Goal: Check status: Verify the current state of an ongoing process or item

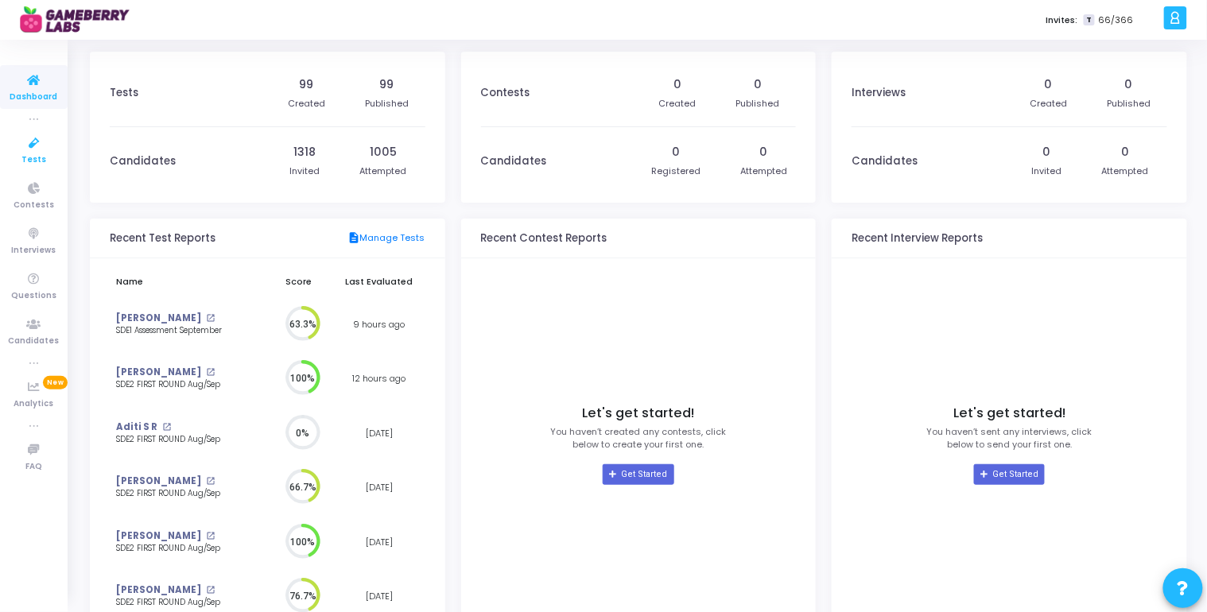
click at [25, 149] on icon at bounding box center [33, 144] width 33 height 20
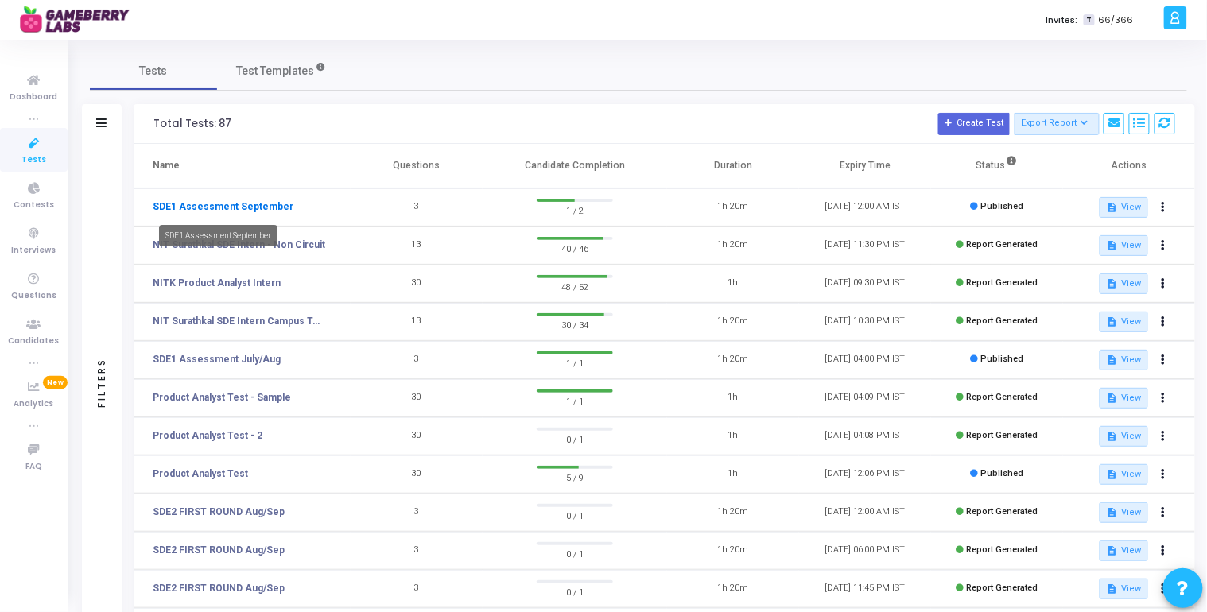
click at [248, 207] on link "SDE1 Assessment September" at bounding box center [223, 207] width 141 height 14
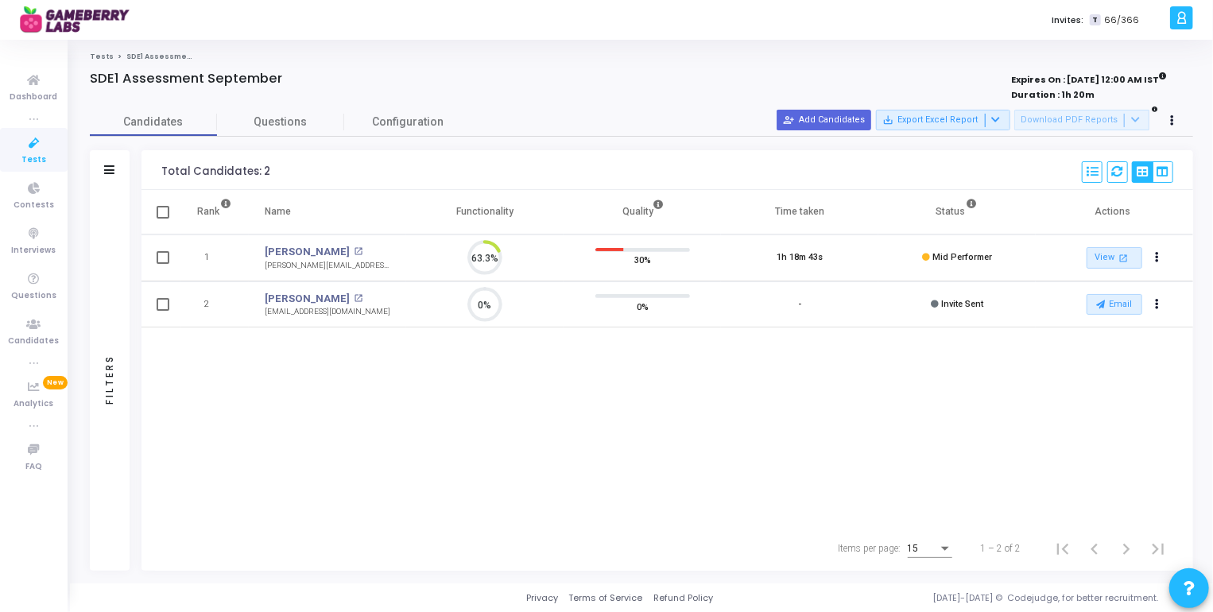
scroll to position [33, 41]
click at [305, 252] on link "[PERSON_NAME]" at bounding box center [307, 252] width 85 height 16
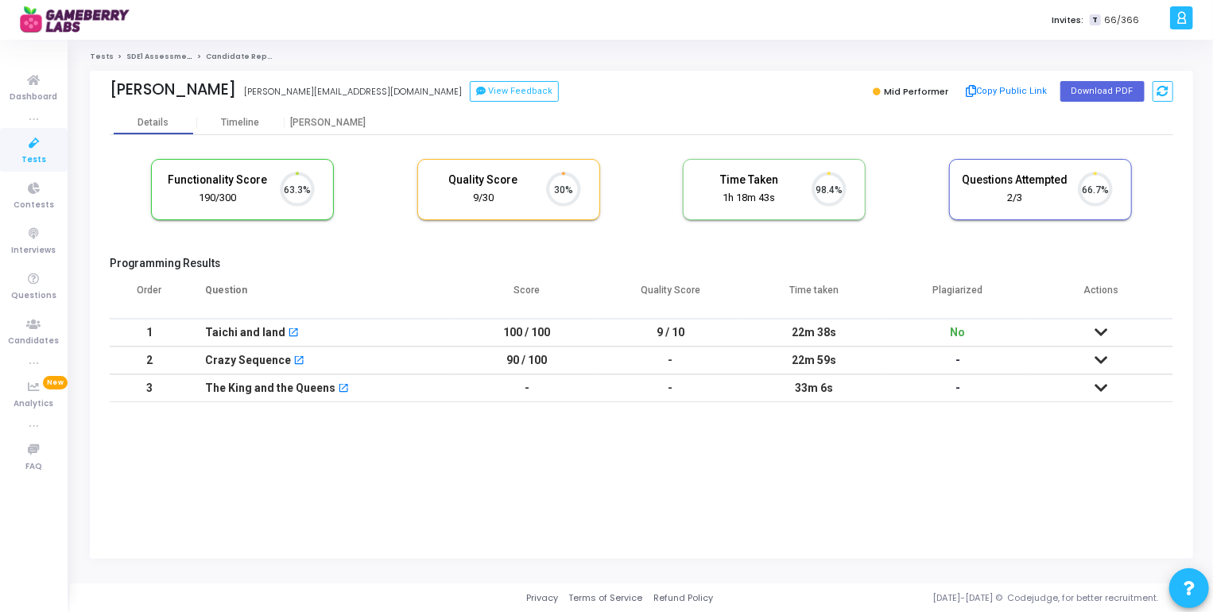
scroll to position [33, 41]
click at [1091, 386] on td at bounding box center [1102, 388] width 144 height 28
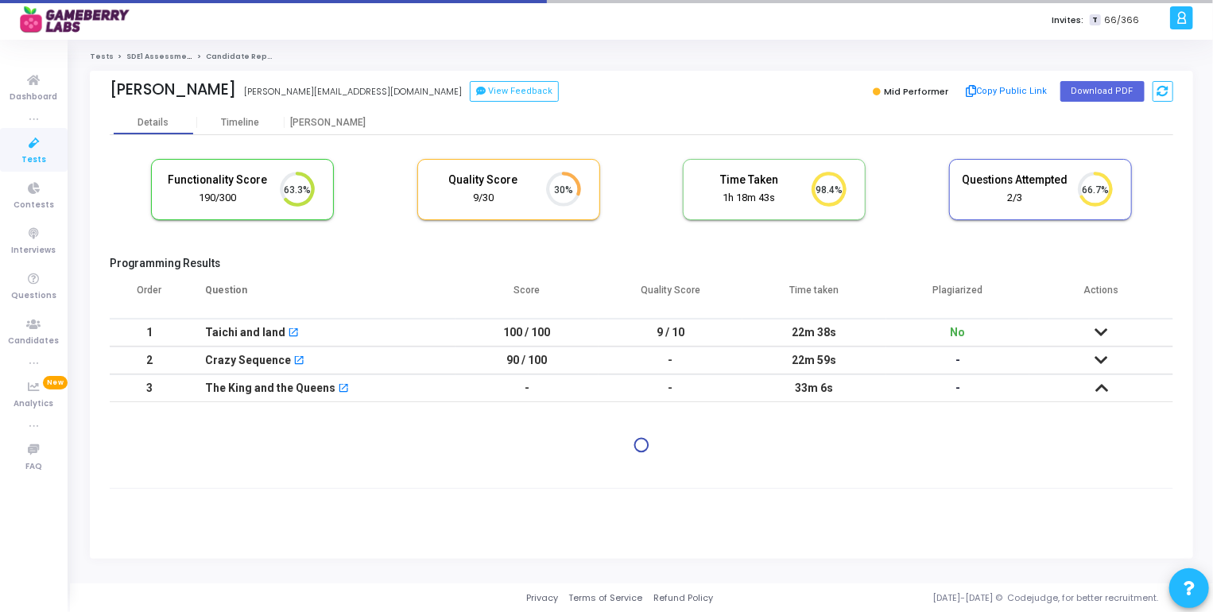
click at [1095, 386] on td at bounding box center [1102, 388] width 144 height 28
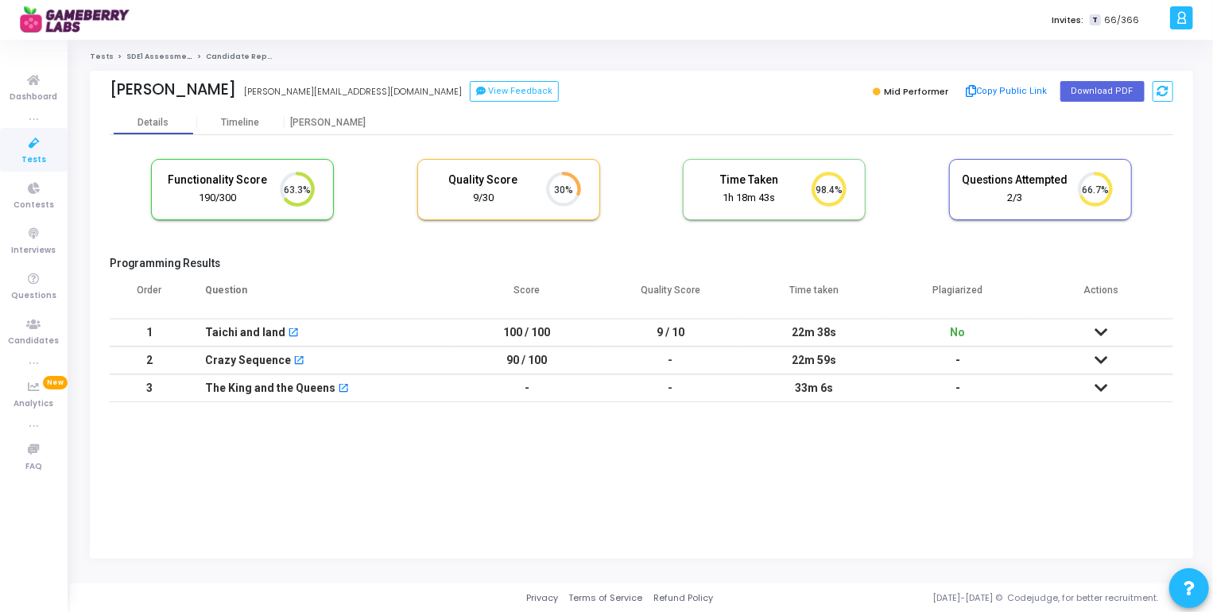
click at [1105, 359] on icon at bounding box center [1102, 360] width 13 height 11
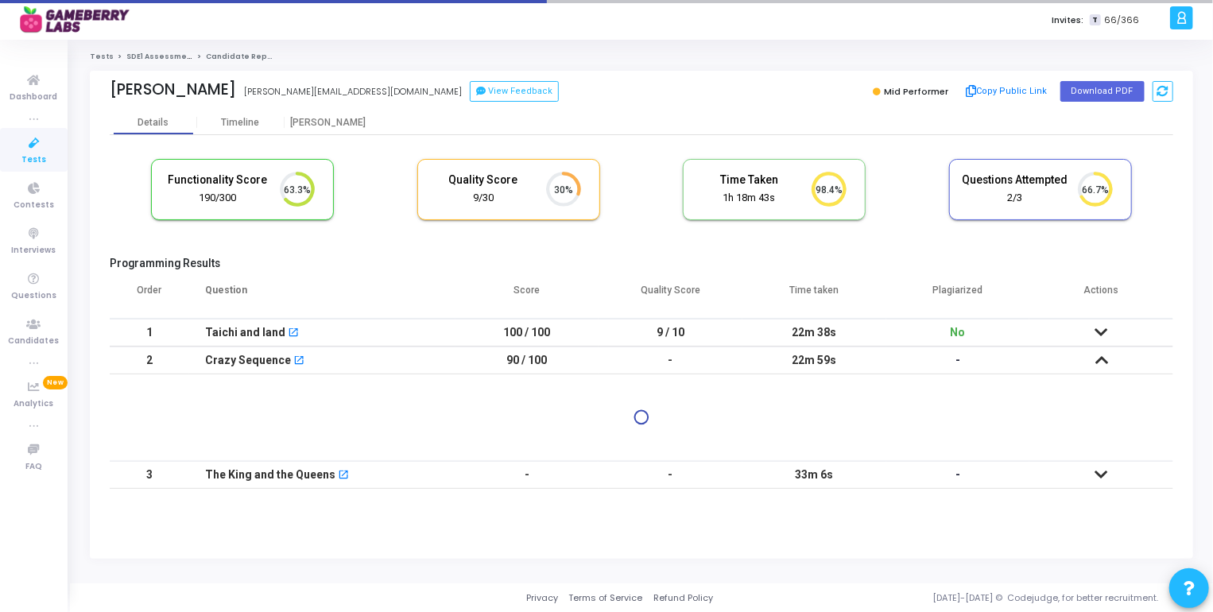
click at [1105, 359] on icon at bounding box center [1102, 360] width 13 height 11
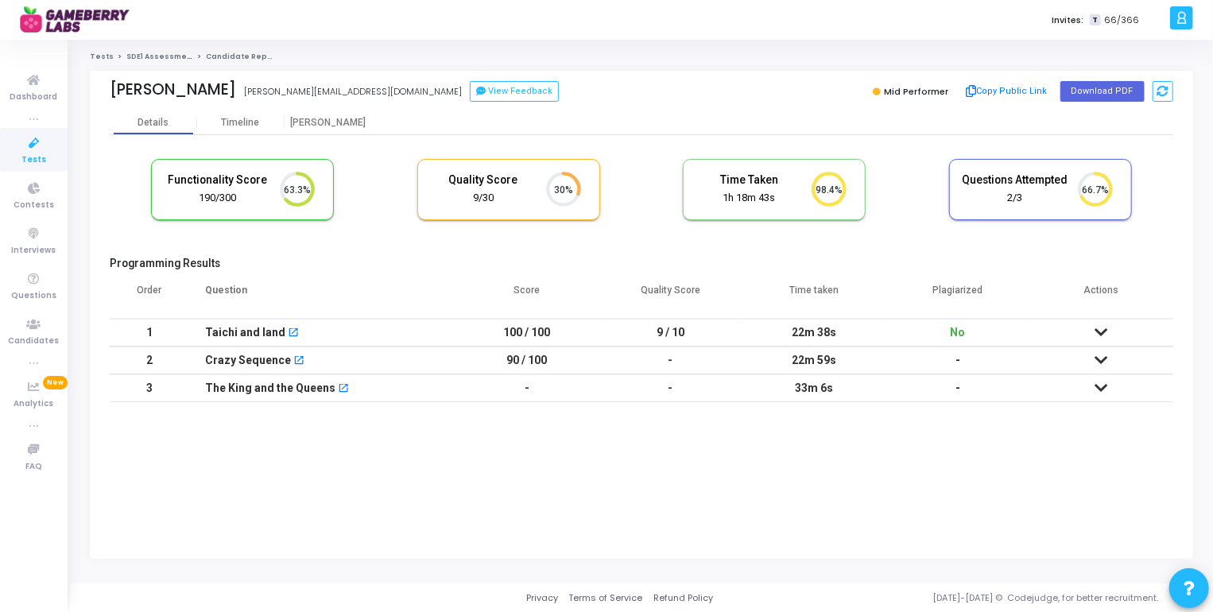
click at [1100, 335] on icon at bounding box center [1102, 332] width 13 height 11
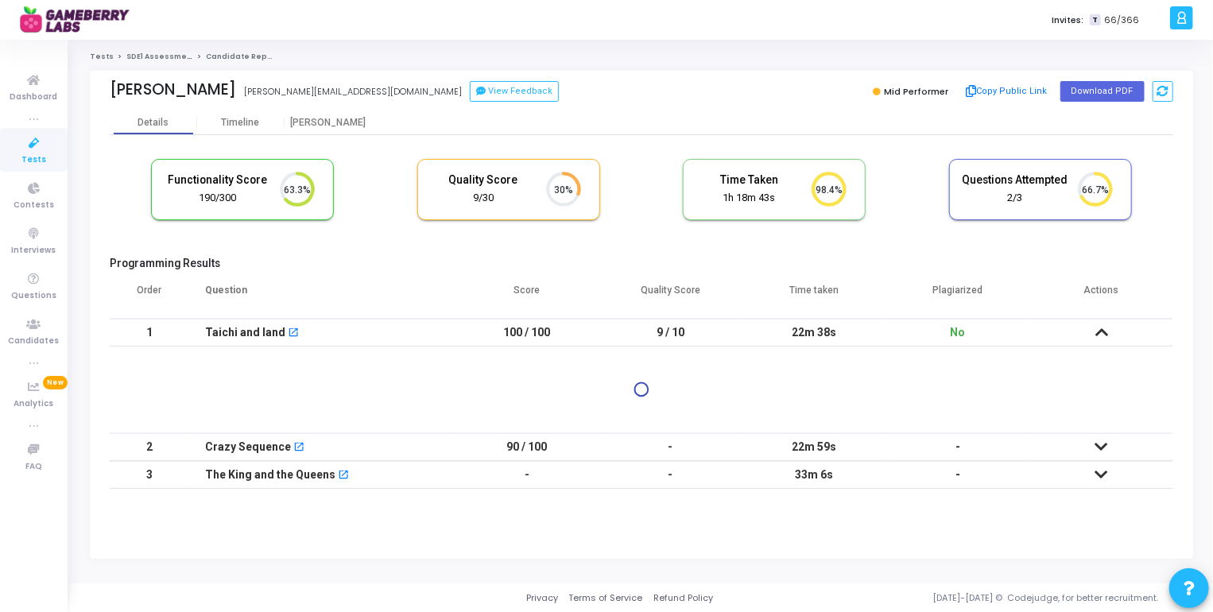
click at [1100, 336] on icon at bounding box center [1102, 332] width 13 height 11
